Goal: Transaction & Acquisition: Purchase product/service

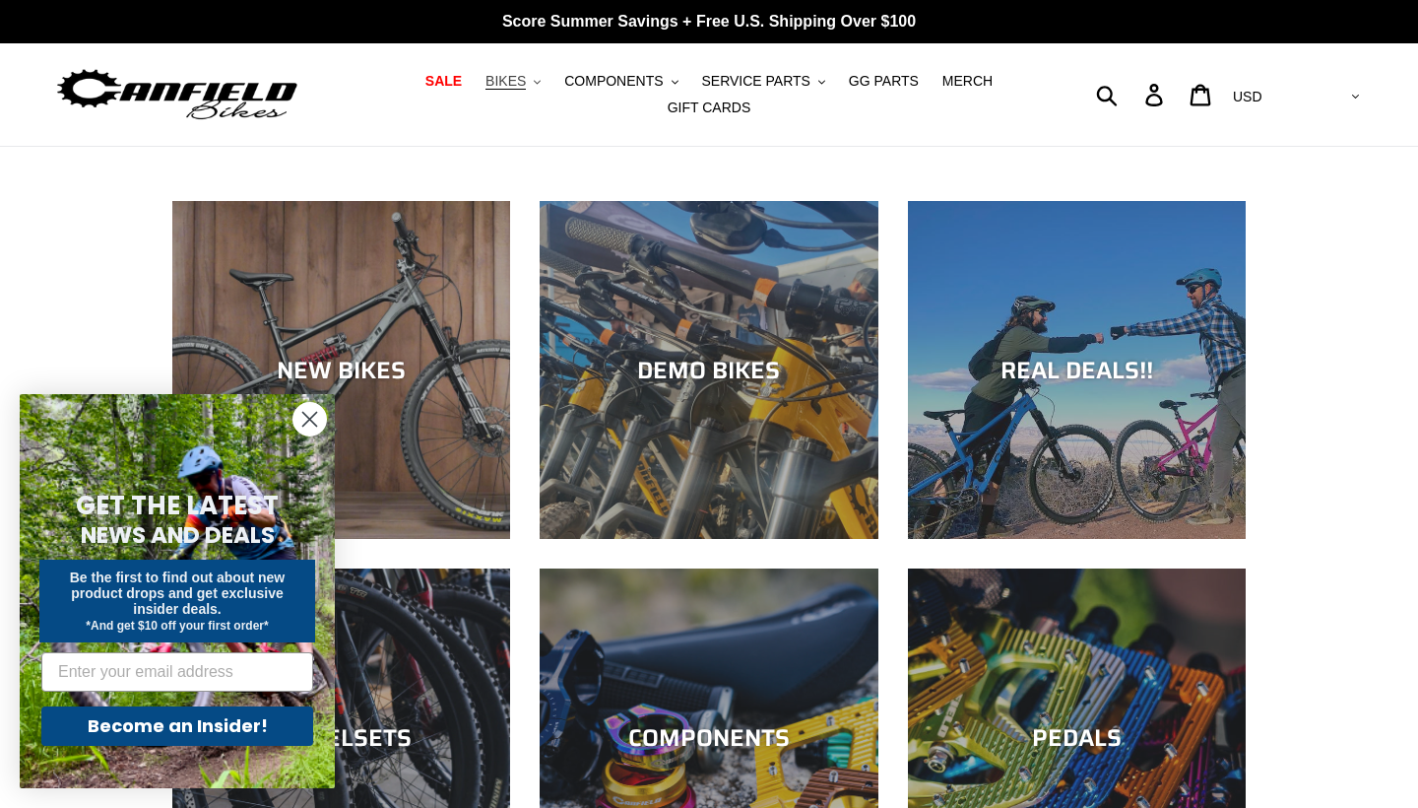
click at [518, 90] on span "BIKES" at bounding box center [506, 81] width 40 height 17
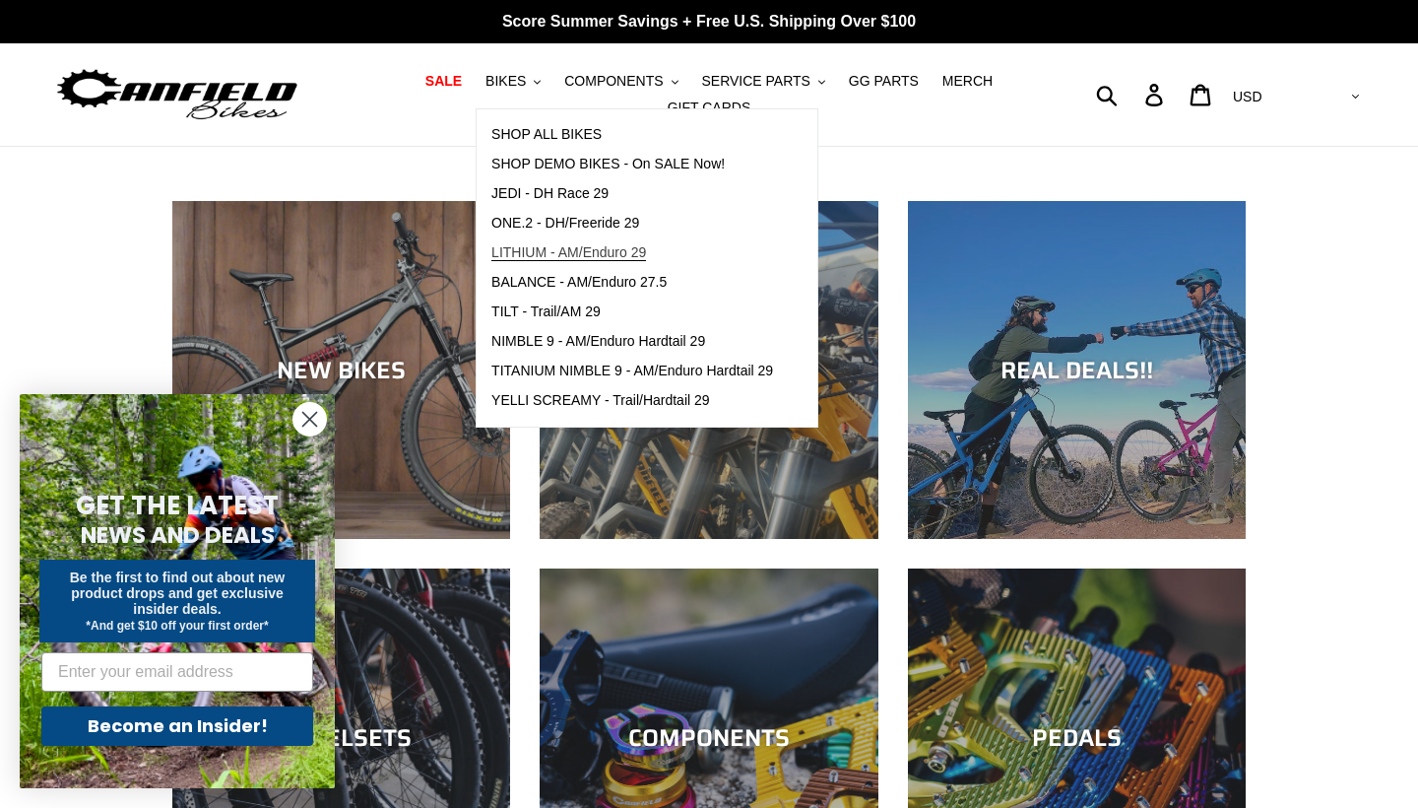
click at [624, 255] on span "LITHIUM - AM/Enduro 29" at bounding box center [568, 252] width 155 height 17
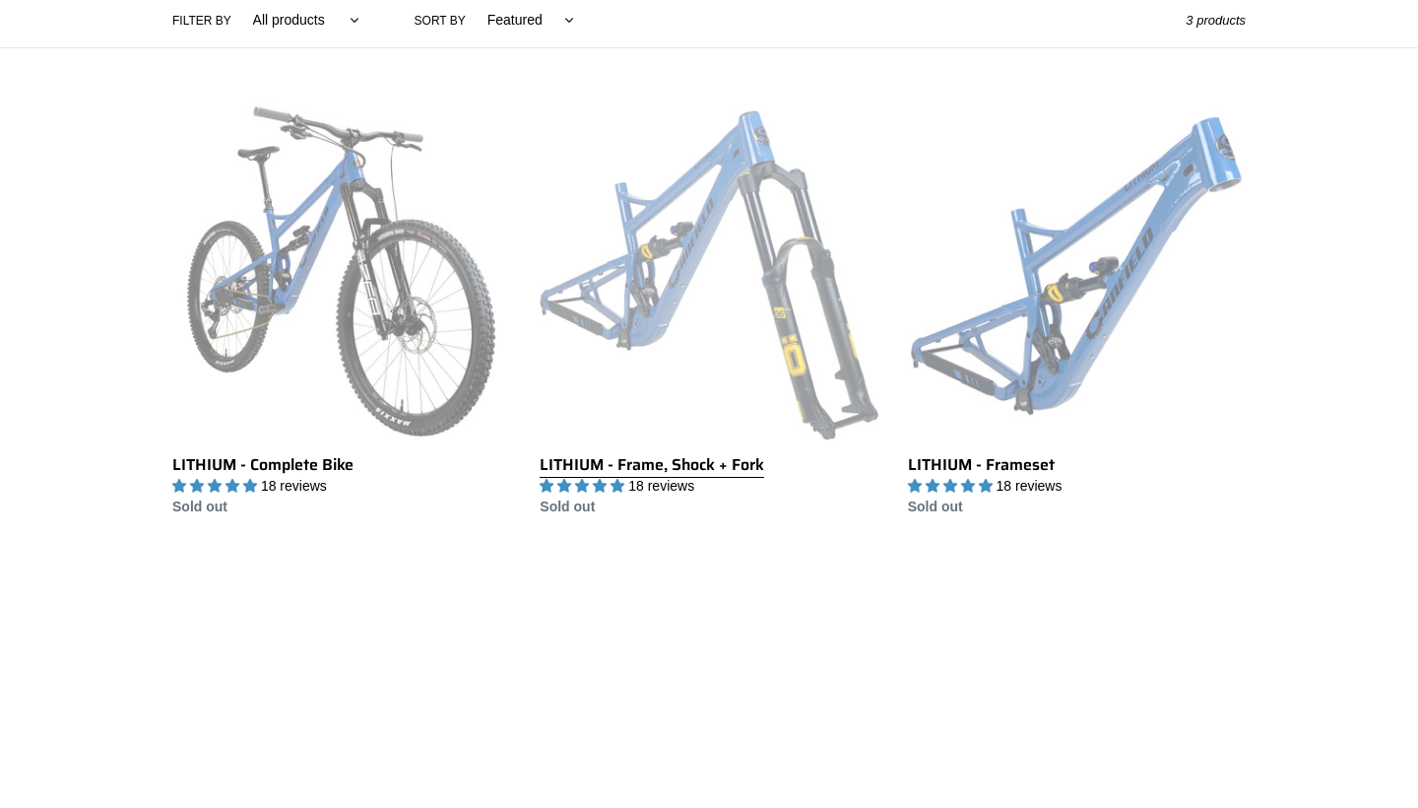
scroll to position [487, 0]
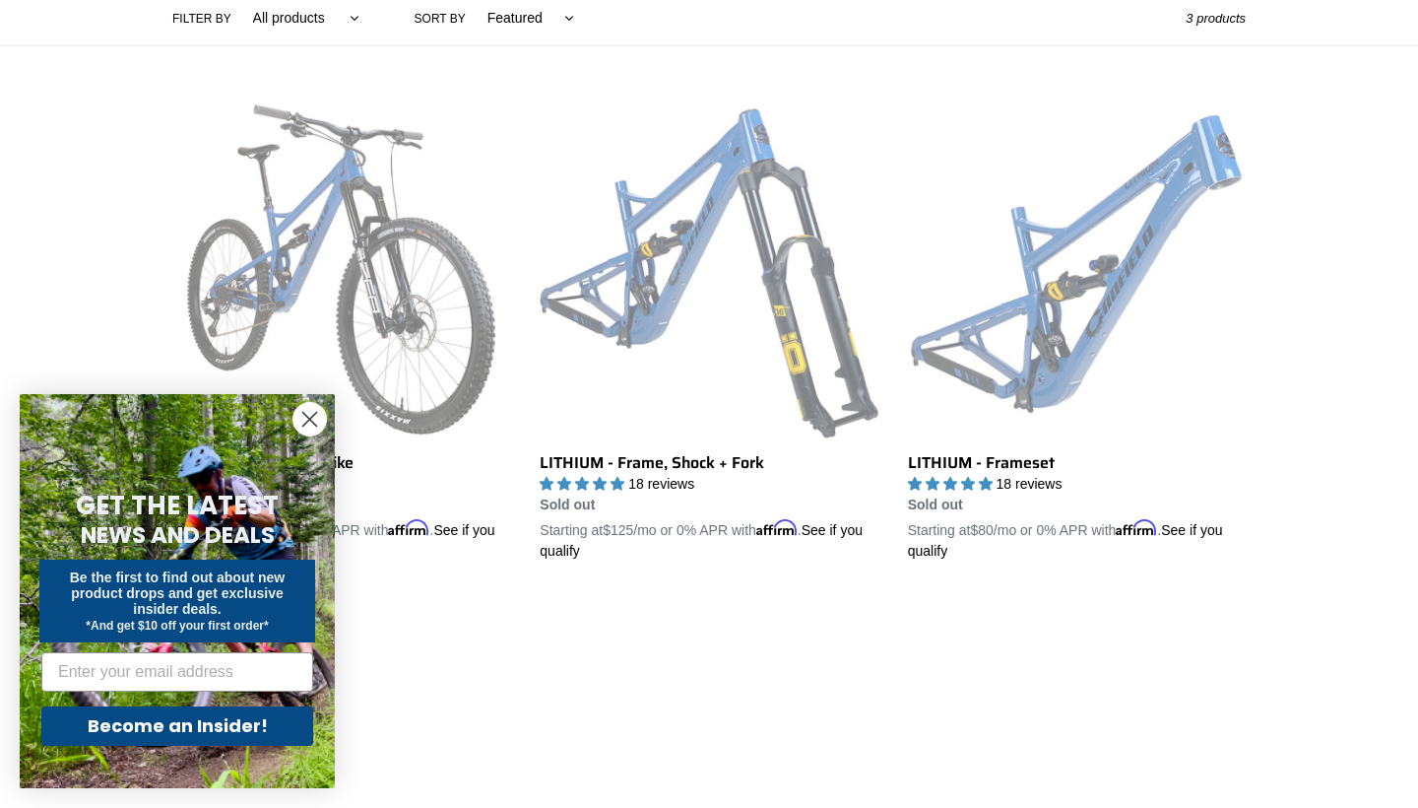
click at [309, 419] on icon "Close dialog" at bounding box center [310, 420] width 14 height 14
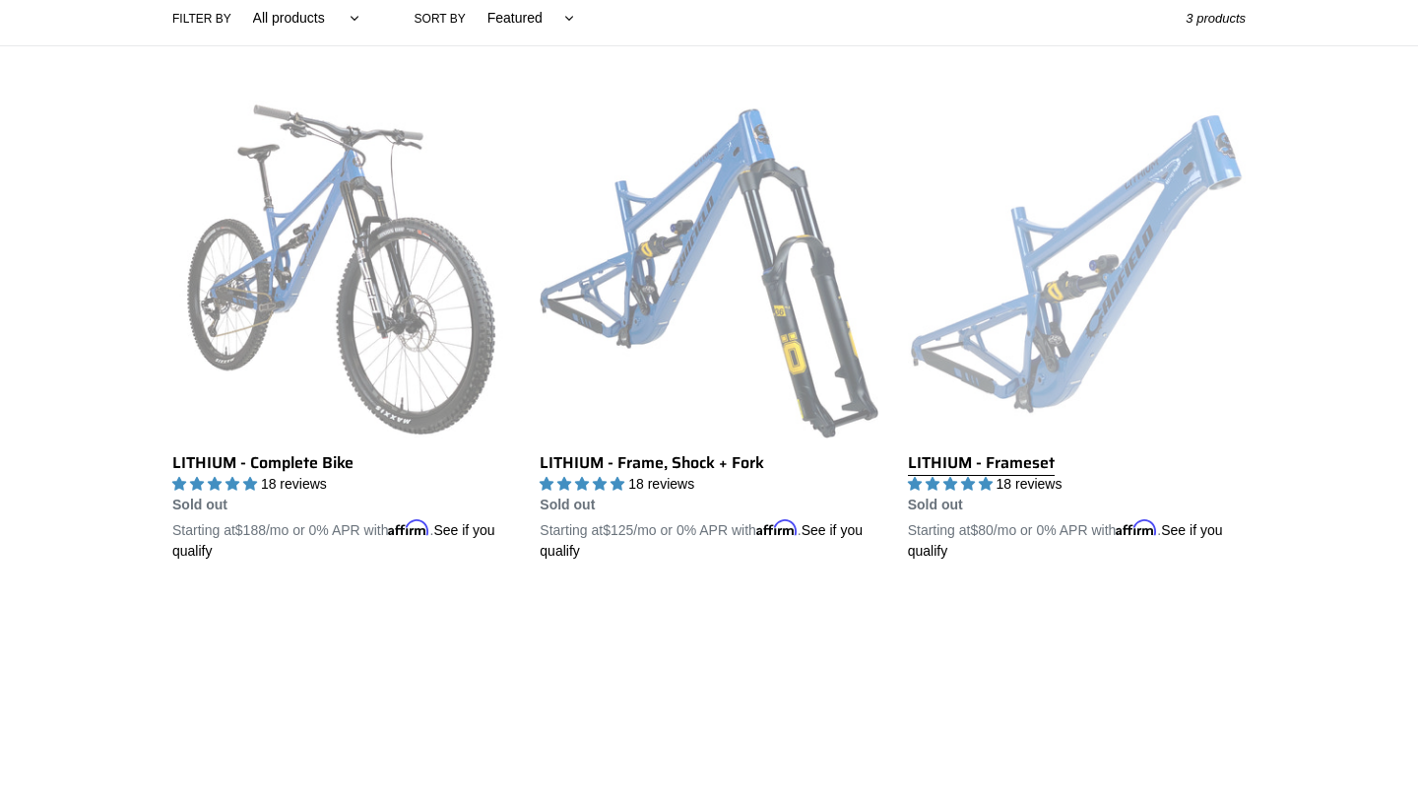
click at [1091, 261] on link "LITHIUM - Frameset" at bounding box center [1077, 330] width 338 height 461
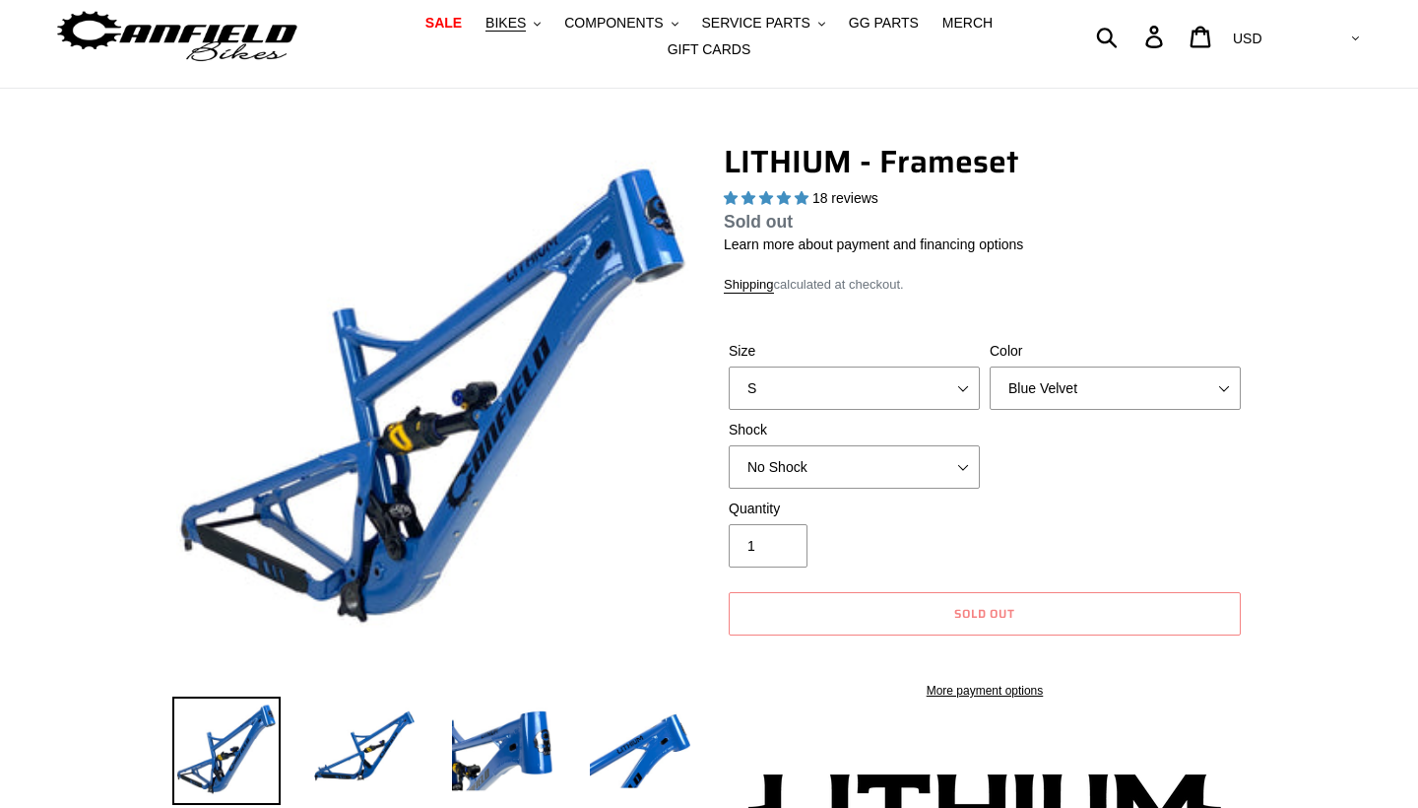
select select "highest-rating"
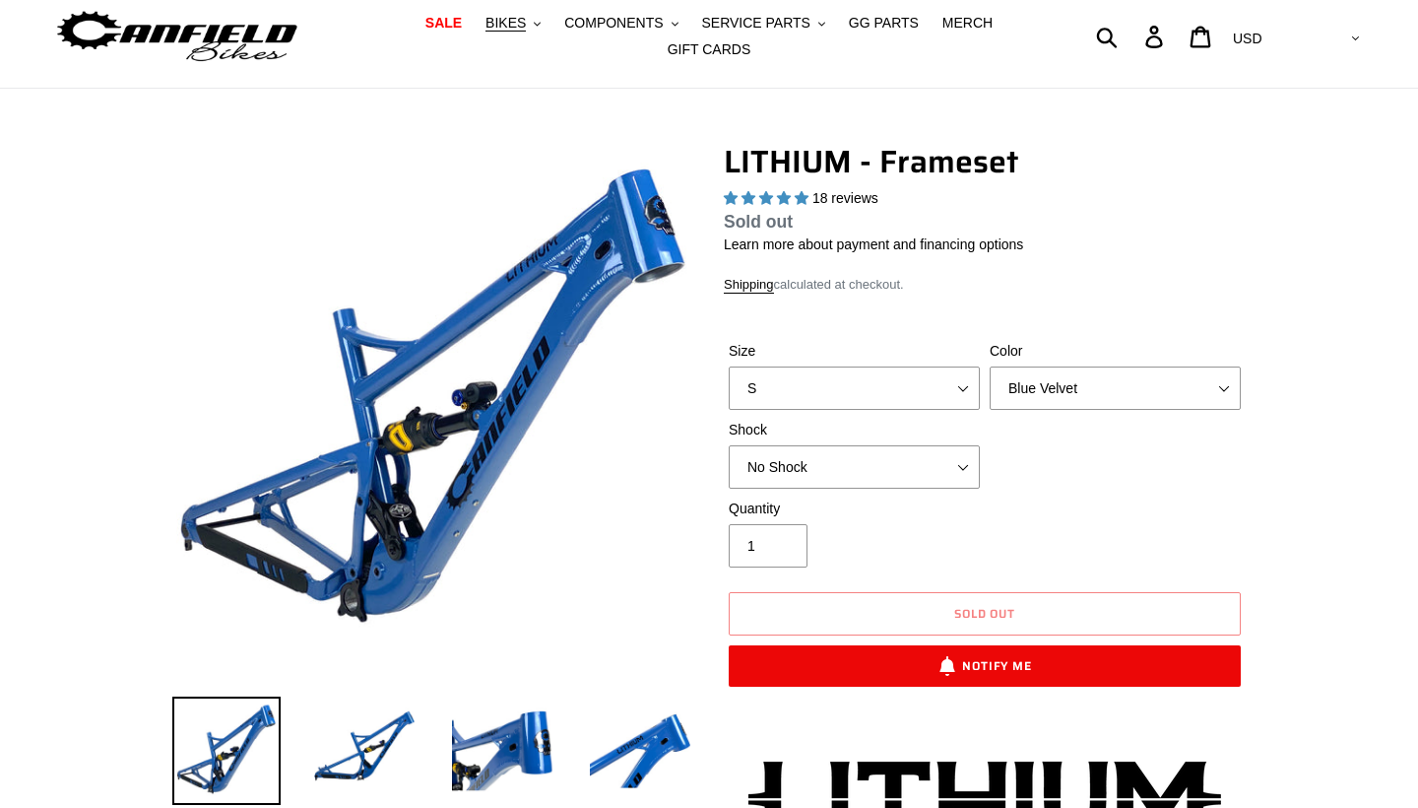
scroll to position [98, 0]
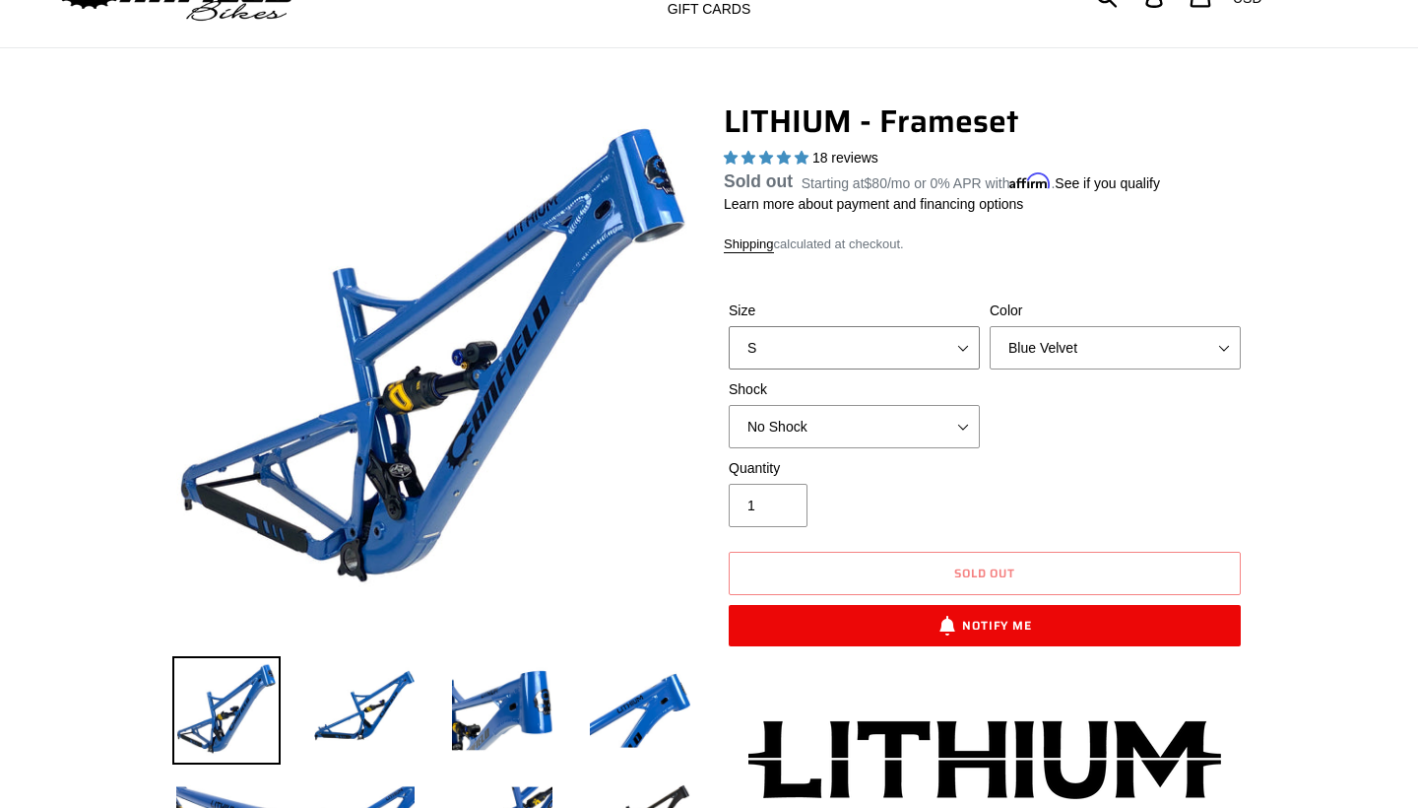
select select "XL"
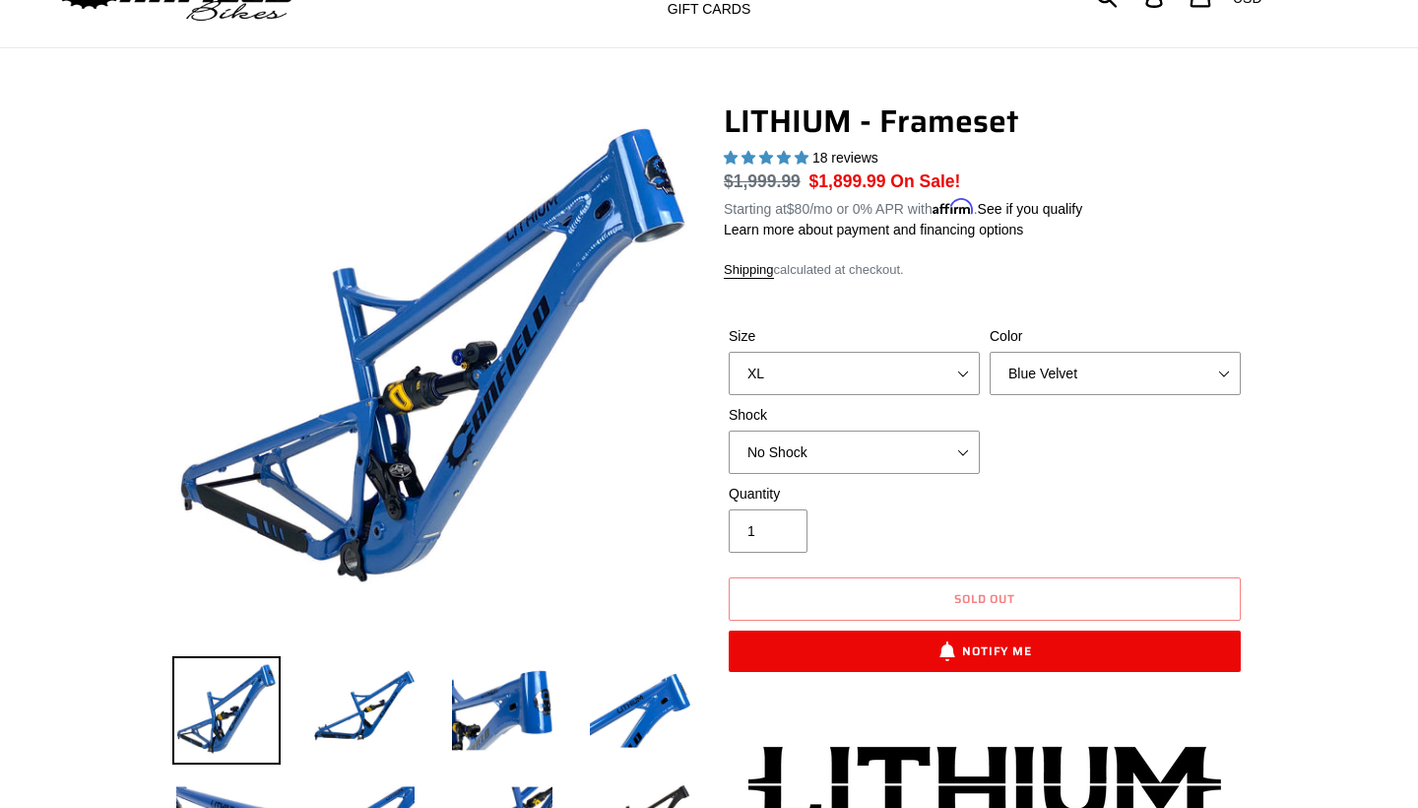
click at [1066, 345] on div "Color Blue Velvet Stealth Black" at bounding box center [1115, 360] width 261 height 69
select select "Öhlins TTX2 Air"
